Goal: Task Accomplishment & Management: Manage account settings

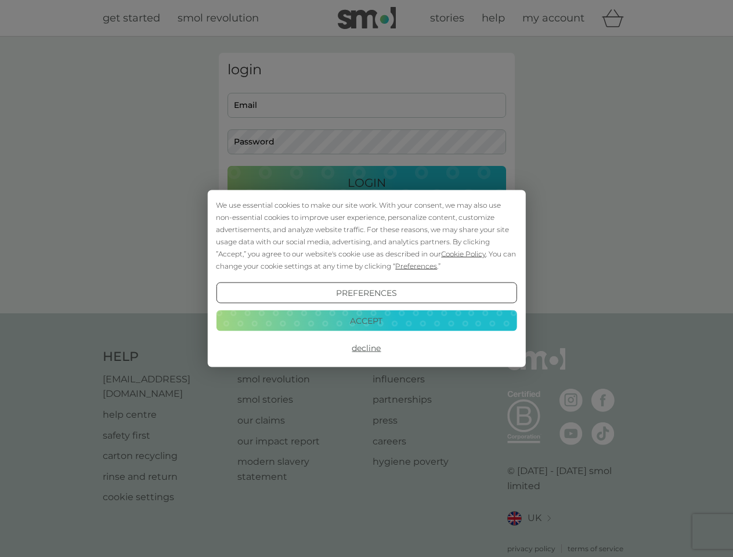
click at [464, 254] on span "Cookie Policy" at bounding box center [463, 254] width 45 height 9
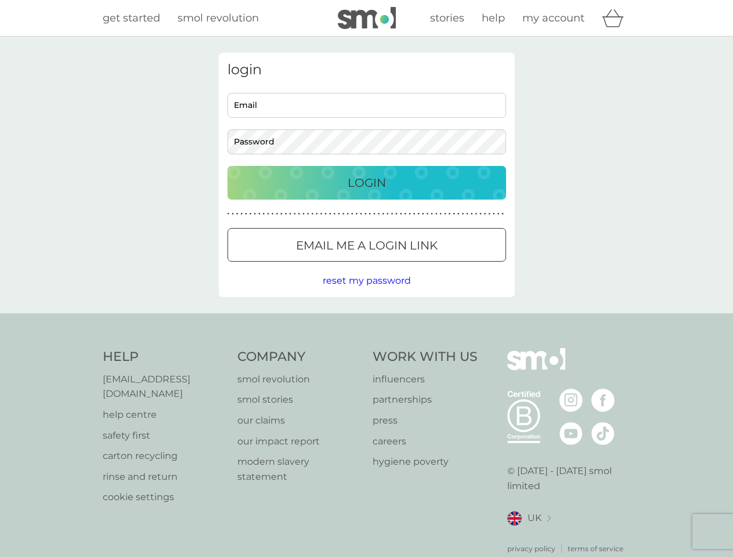
click at [415, 266] on div "login Email Password Login ● ● ● ● ● ● ● ● ● ● ● ● ● ● ● ● ● ● ● ● ● ● ● ● ● ● …" at bounding box center [367, 175] width 296 height 244
click at [366, 293] on div "login Email Password Login ● ● ● ● ● ● ● ● ● ● ● ● ● ● ● ● ● ● ● ● ● ● ● ● ● ● …" at bounding box center [367, 175] width 296 height 244
click at [366, 348] on div "Help [EMAIL_ADDRESS][DOMAIN_NAME] help centre safety first carton recycling rin…" at bounding box center [367, 451] width 528 height 206
click at [366, 320] on div "Help [EMAIL_ADDRESS][DOMAIN_NAME] help centre safety first carton recycling rin…" at bounding box center [366, 451] width 733 height 276
